Goal: Information Seeking & Learning: Stay updated

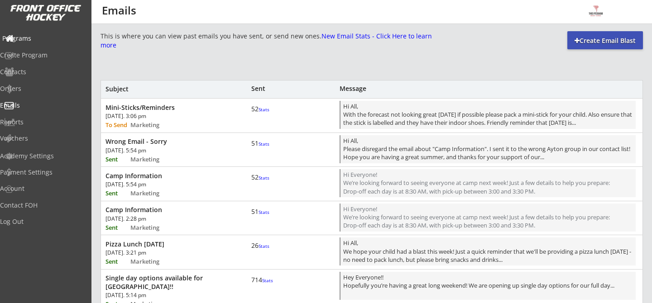
scroll to position [515, 0]
click at [26, 38] on div "Programs" at bounding box center [43, 38] width 82 height 6
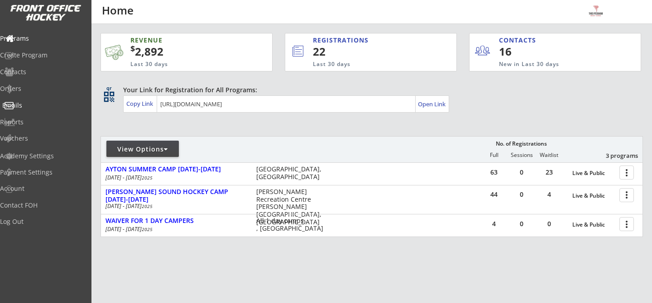
click at [14, 104] on div "Emails" at bounding box center [43, 105] width 82 height 6
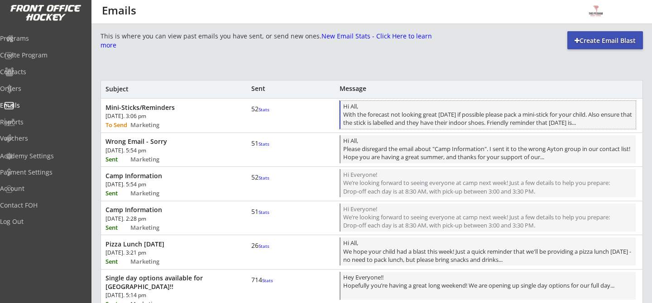
click at [422, 109] on div "Hi All, With the forecast not looking great [DATE] if possible please pack a mi…" at bounding box center [488, 115] width 290 height 27
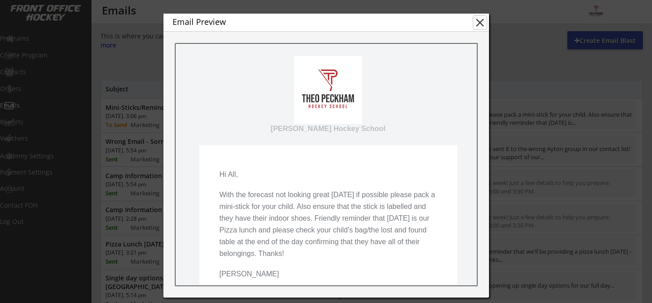
click at [478, 17] on button "close" at bounding box center [480, 23] width 14 height 14
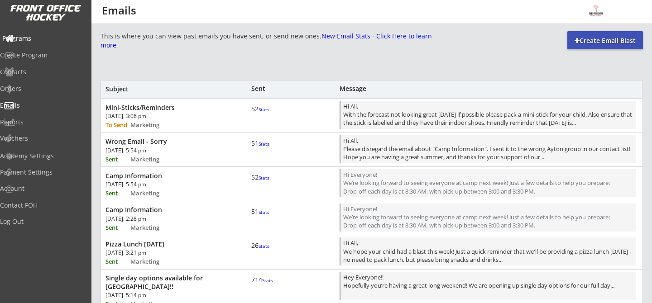
click at [23, 36] on div "Programs" at bounding box center [43, 38] width 82 height 6
